Goal: Find specific page/section: Find specific page/section

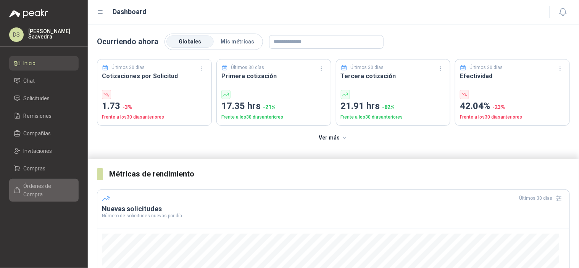
click at [36, 182] on span "Órdenes de Compra" at bounding box center [48, 190] width 48 height 17
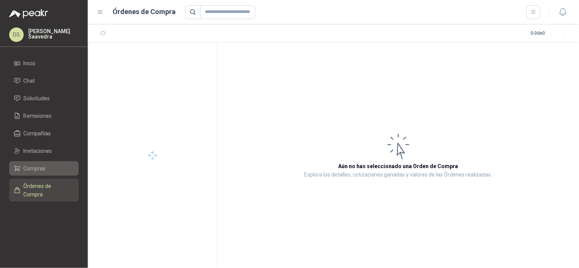
click at [37, 172] on span "Compras" at bounding box center [35, 169] width 22 height 8
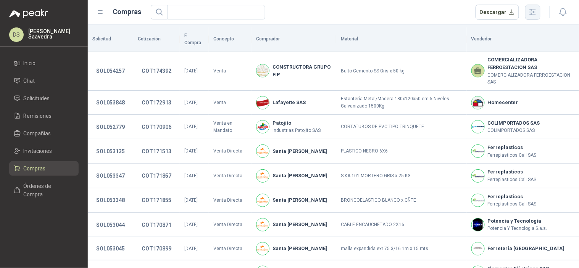
click at [535, 10] on icon "button" at bounding box center [532, 12] width 9 height 9
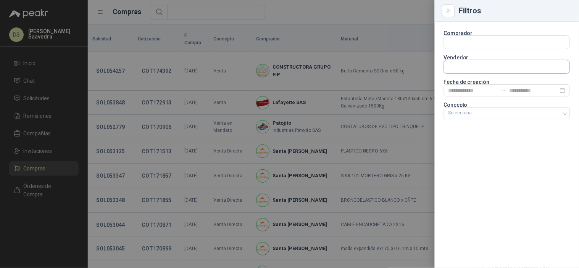
click at [472, 49] on input "text" at bounding box center [506, 42] width 125 height 13
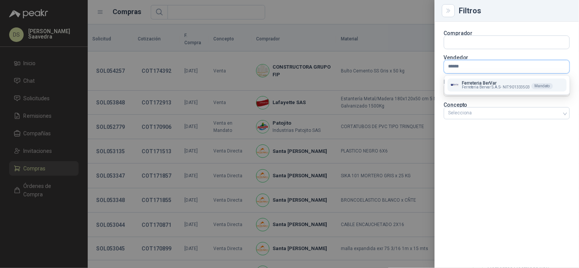
type input "******"
click at [474, 86] on span "Ferreteria Bervar S.A.S -" at bounding box center [481, 88] width 39 height 4
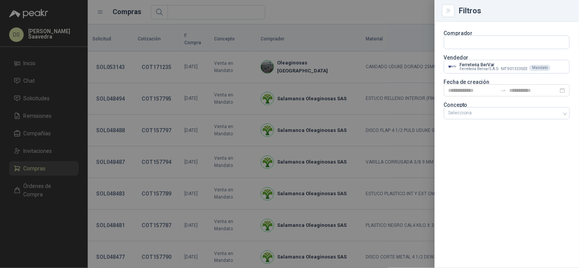
click at [499, 151] on div "Comprador Vendedor Ferreteria BerVar Ferreteria Bervar S.A.S - NIT : 901333503 …" at bounding box center [507, 145] width 144 height 247
click at [356, 19] on div at bounding box center [289, 134] width 579 height 268
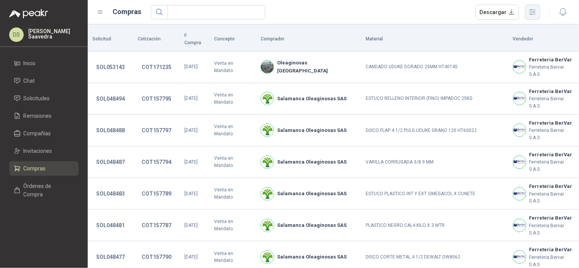
click at [533, 16] on button "button" at bounding box center [532, 12] width 15 height 15
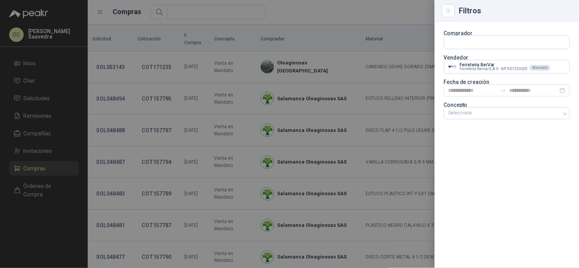
click at [415, 13] on div at bounding box center [289, 134] width 579 height 268
